Goal: Transaction & Acquisition: Book appointment/travel/reservation

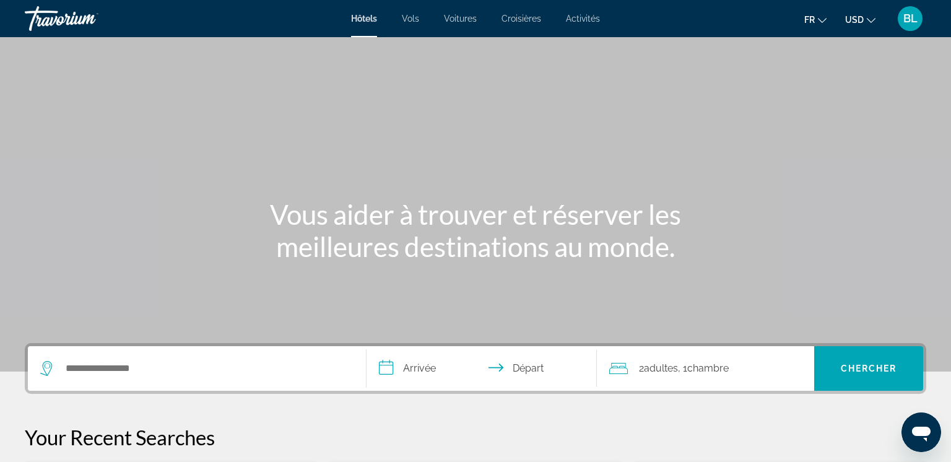
click at [867, 19] on button "USD USD ($) MXN (Mex$) CAD (Can$) GBP (£) EUR (€) AUD (A$) NZD (NZ$) CNY (CN¥)" at bounding box center [860, 20] width 30 height 18
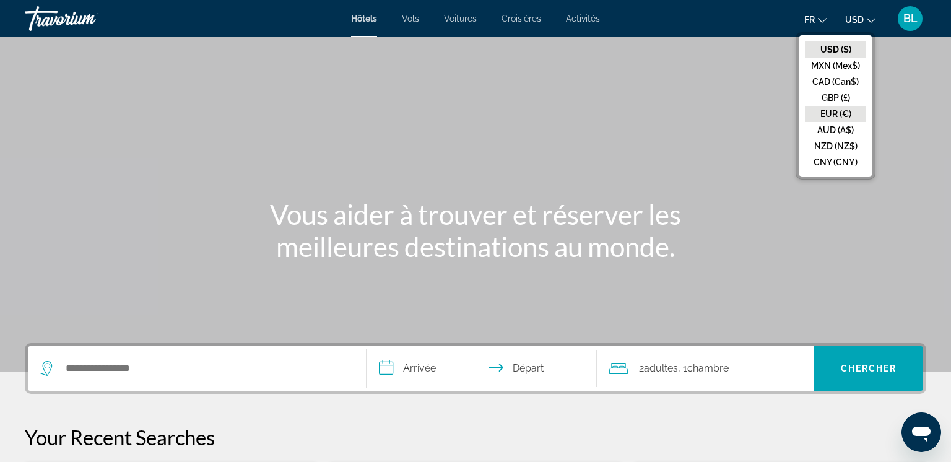
click at [841, 113] on button "EUR (€)" at bounding box center [835, 114] width 61 height 16
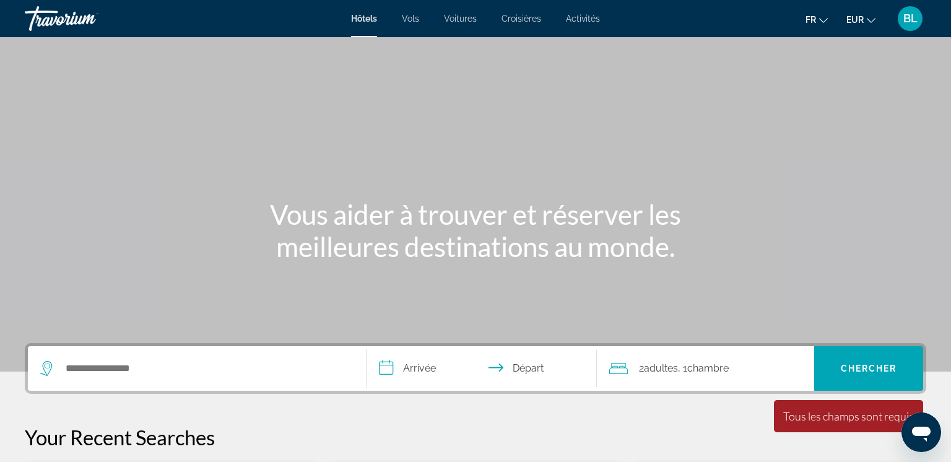
click at [271, 381] on div "Search widget" at bounding box center [196, 368] width 313 height 45
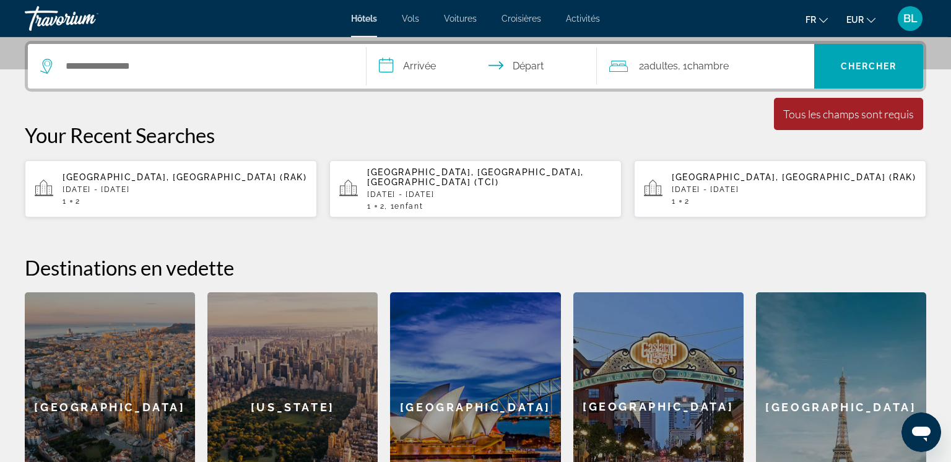
scroll to position [302, 0]
click at [163, 51] on div "Search widget" at bounding box center [196, 66] width 313 height 45
click at [126, 77] on div "Search widget" at bounding box center [196, 66] width 313 height 45
click at [90, 58] on input "Search hotel destination" at bounding box center [205, 66] width 283 height 19
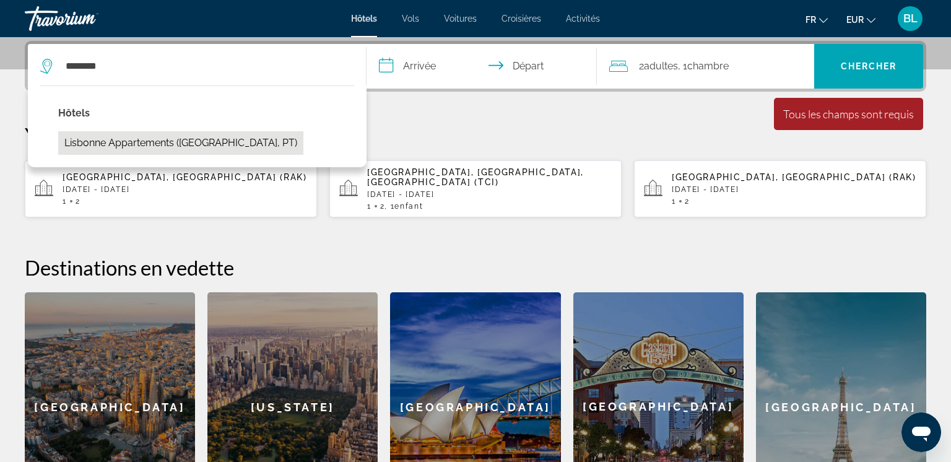
click at [113, 135] on button "Lisbonne Appartements ([GEOGRAPHIC_DATA], PT)" at bounding box center [180, 143] width 245 height 24
type input "**********"
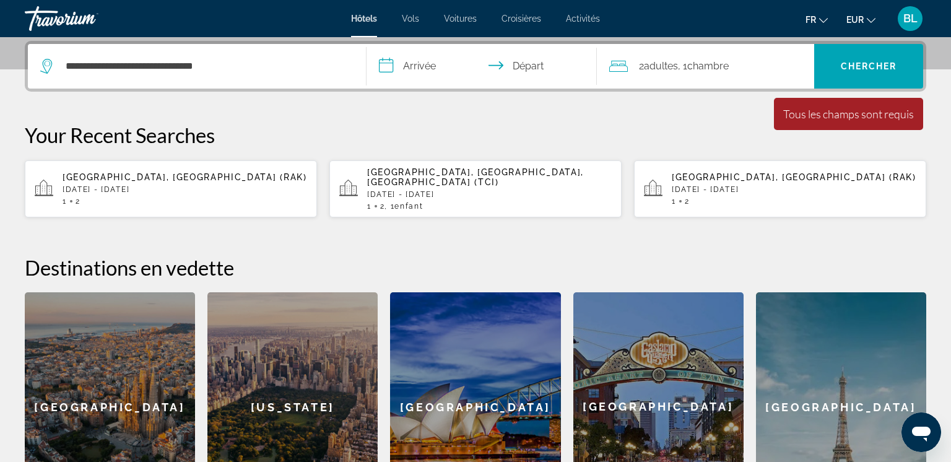
click at [406, 74] on input "**********" at bounding box center [484, 68] width 235 height 48
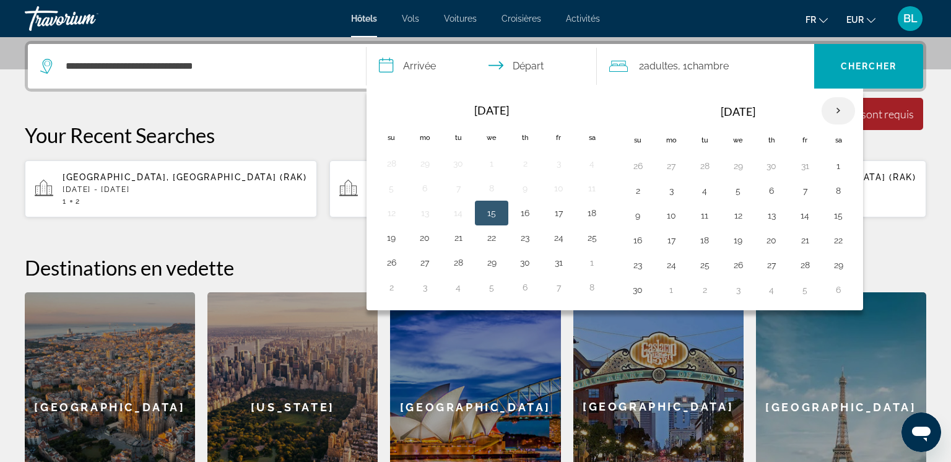
click at [837, 112] on th "Next month" at bounding box center [838, 110] width 33 height 27
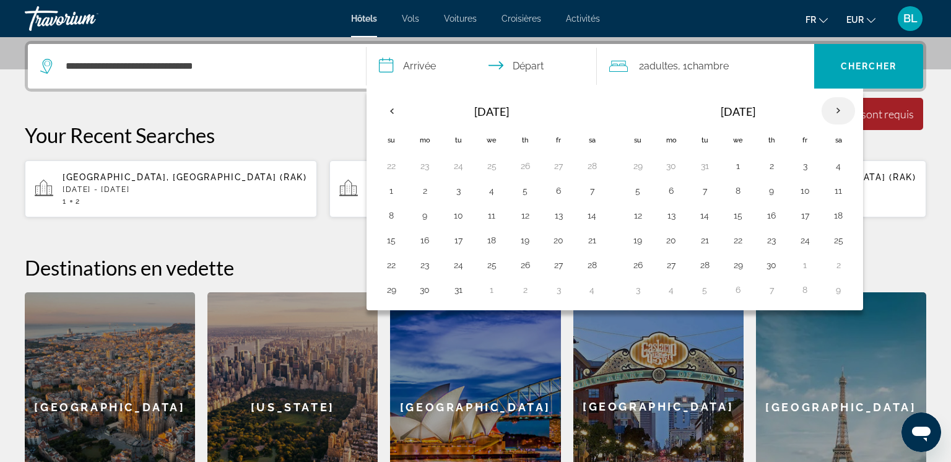
click at [837, 112] on th "Next month" at bounding box center [838, 110] width 33 height 27
click at [806, 241] on button "21" at bounding box center [805, 240] width 20 height 17
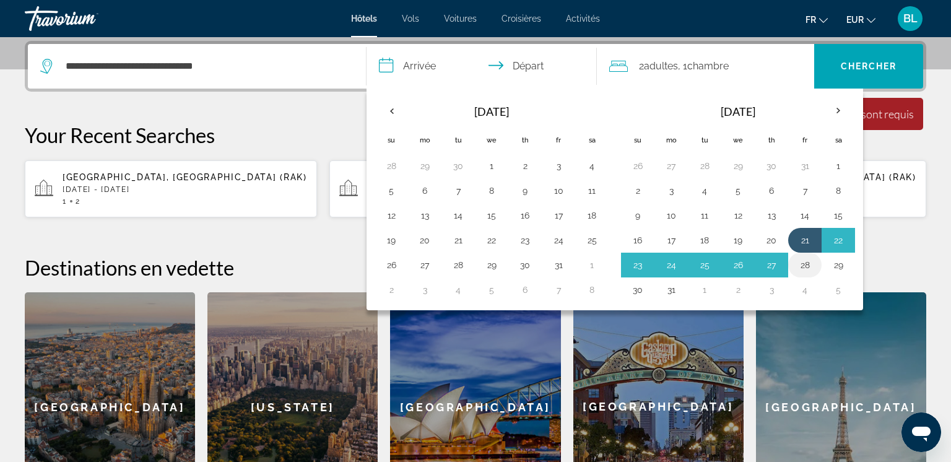
click at [807, 266] on button "28" at bounding box center [805, 264] width 20 height 17
type input "**********"
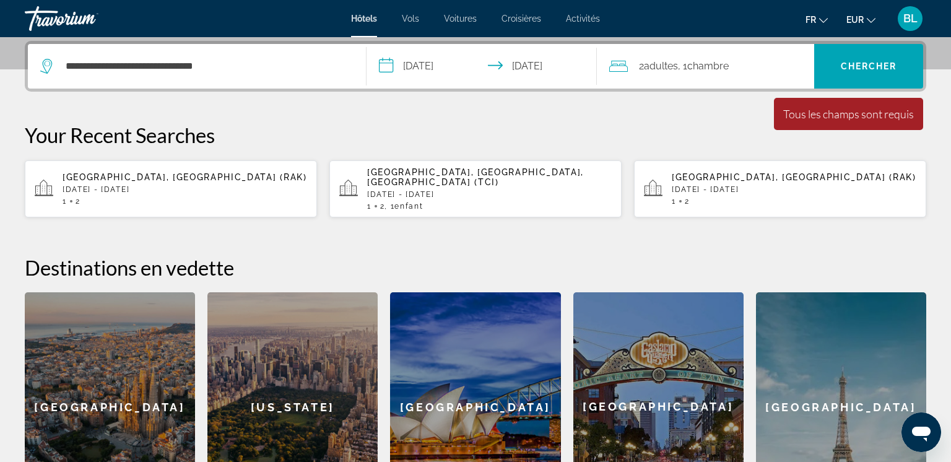
click at [744, 76] on div "2 Adulte Adultes , 1 Chambre pièces" at bounding box center [712, 66] width 206 height 45
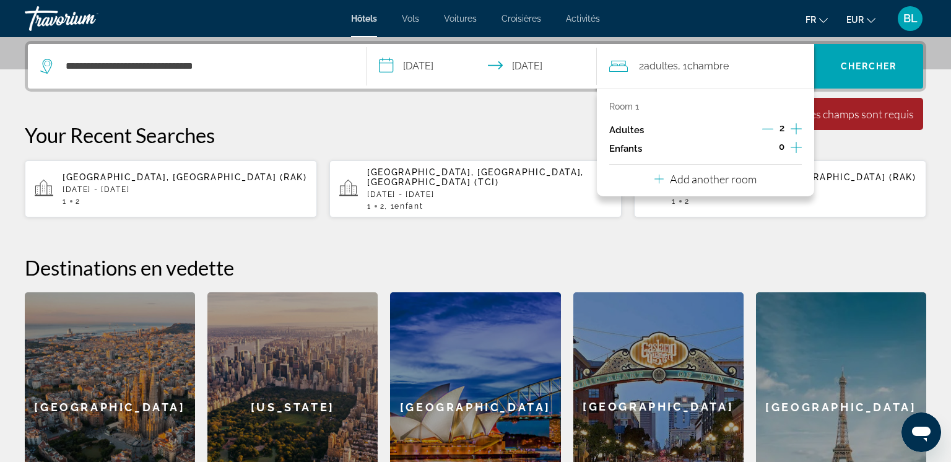
click at [796, 129] on icon "Increment adults" at bounding box center [796, 128] width 11 height 11
click at [864, 63] on span "Chercher" at bounding box center [869, 66] width 56 height 10
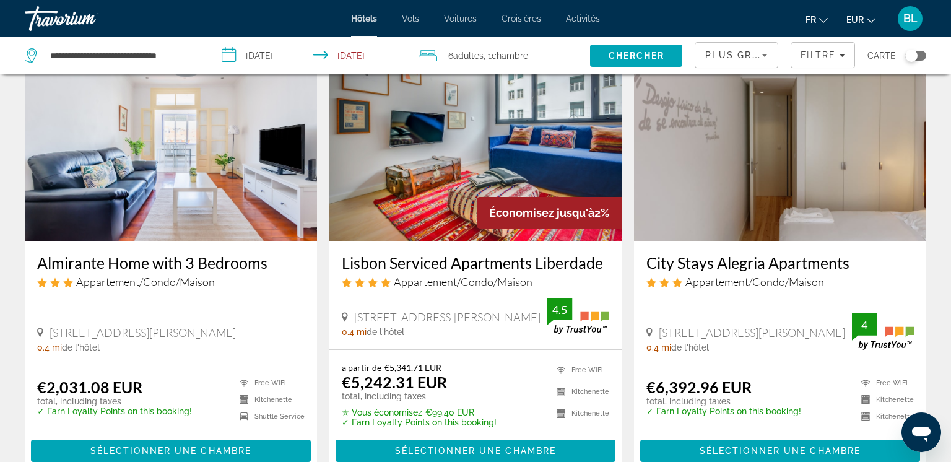
scroll to position [1669, 0]
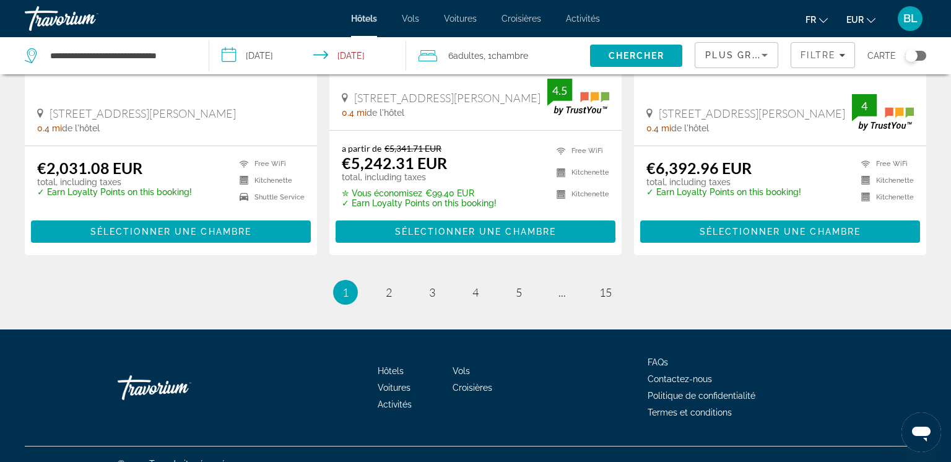
click at [864, 63] on div "Plus grandes économies Filtre Carte" at bounding box center [811, 55] width 232 height 37
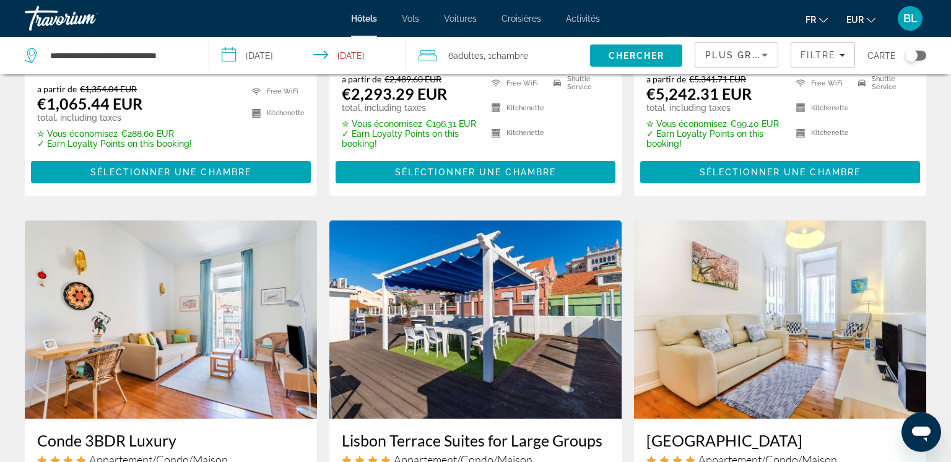
scroll to position [0, 0]
